Goal: Go to known website: Go to known website

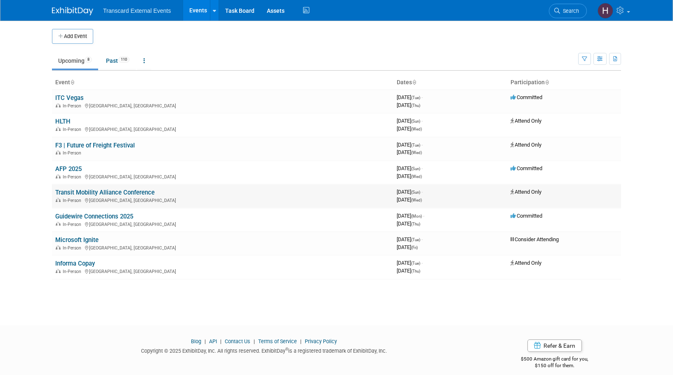
click at [84, 194] on link "Transit Mobility Alliance Conference" at bounding box center [104, 191] width 99 height 7
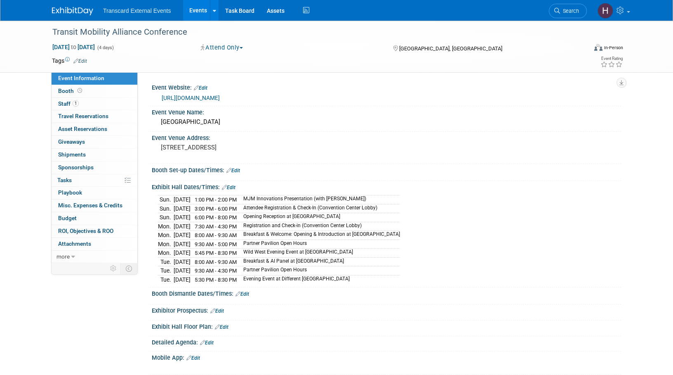
click at [207, 93] on div "https://www.transit-technologies.com/transit-mobility-alliance-conference-2025" at bounding box center [388, 97] width 453 height 9
click at [208, 96] on link "https://www.transit-technologies.com/transit-mobility-alliance-conference-2025" at bounding box center [191, 97] width 58 height 7
